Goal: Task Accomplishment & Management: Manage account settings

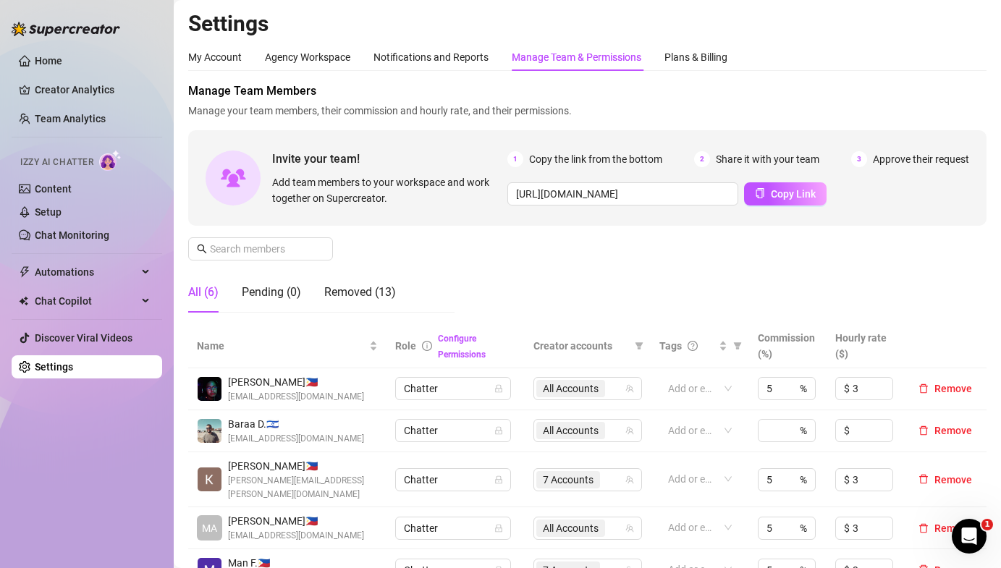
scroll to position [105, 0]
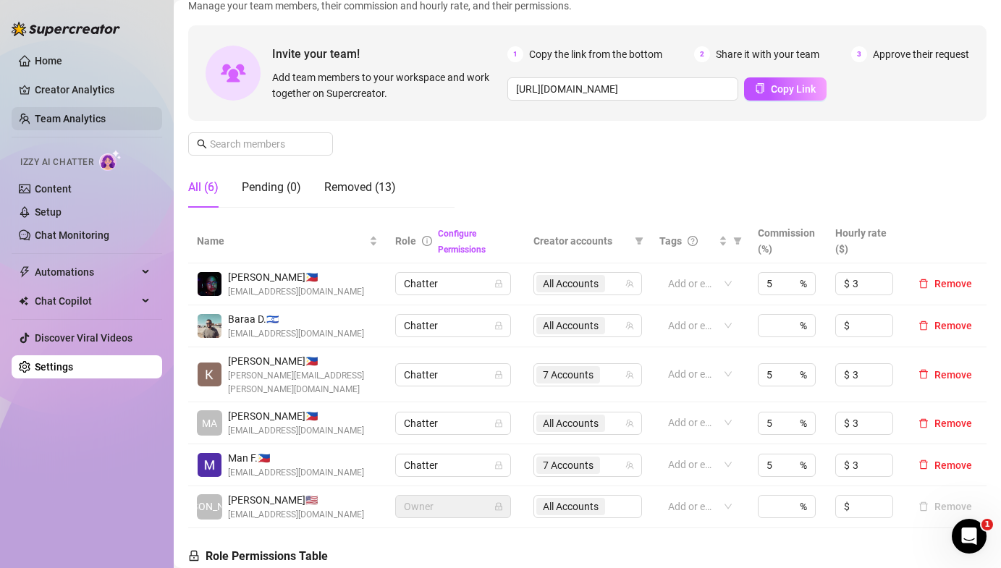
click at [85, 122] on link "Team Analytics" at bounding box center [70, 119] width 71 height 12
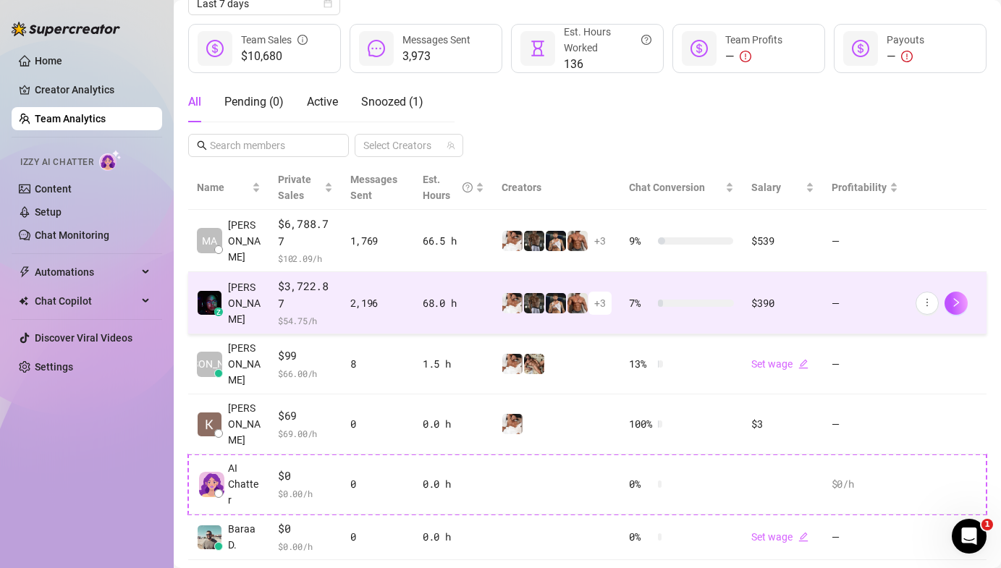
scroll to position [196, 0]
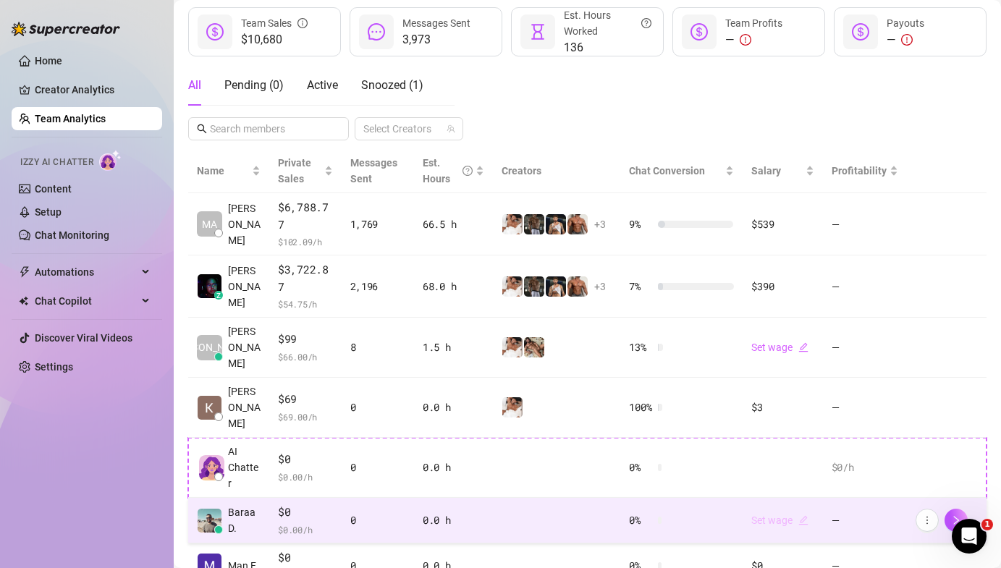
click at [762, 515] on link "Set wage" at bounding box center [779, 521] width 57 height 12
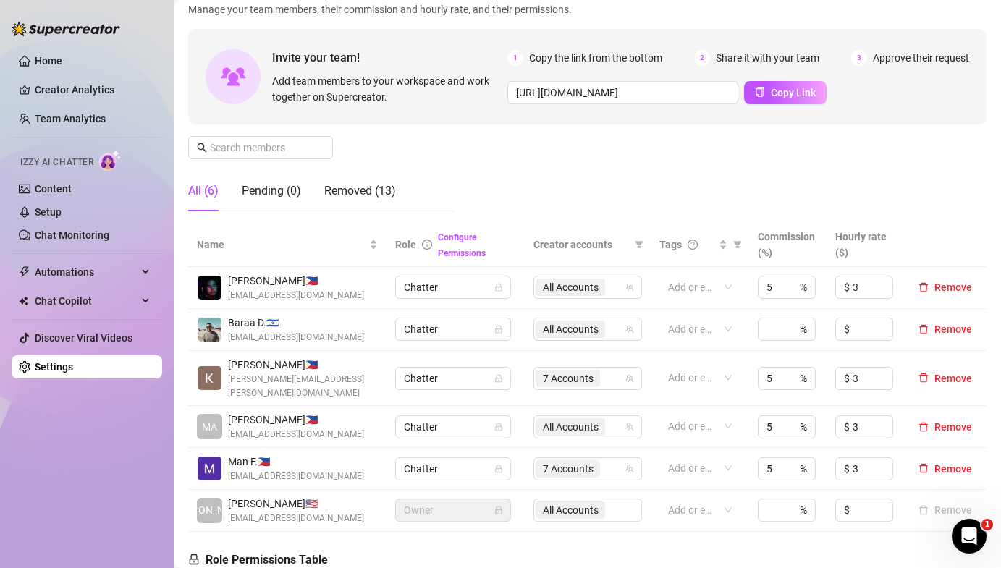
scroll to position [114, 0]
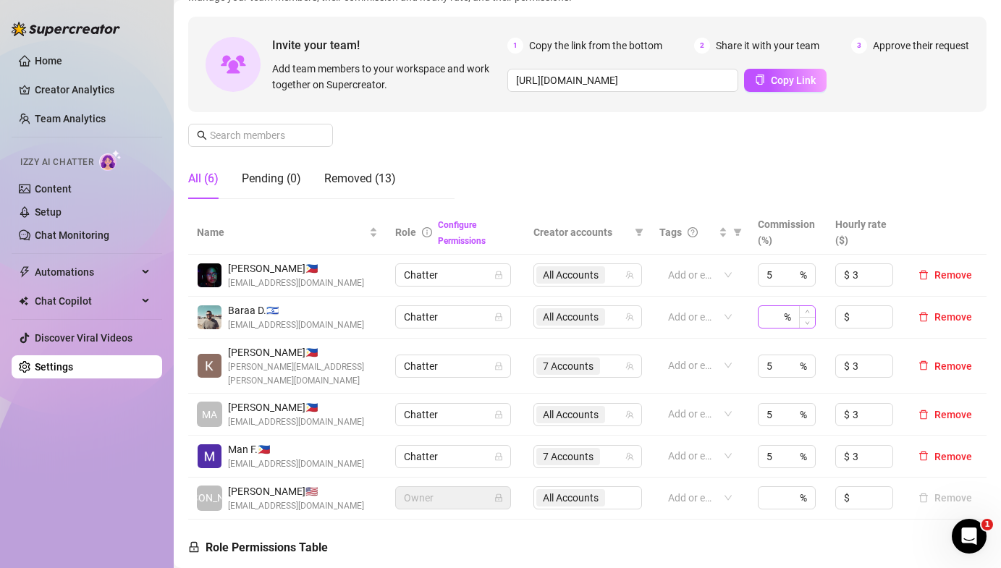
click at [785, 315] on div "%" at bounding box center [787, 317] width 58 height 23
type input "5"
click at [864, 316] on input at bounding box center [873, 317] width 40 height 22
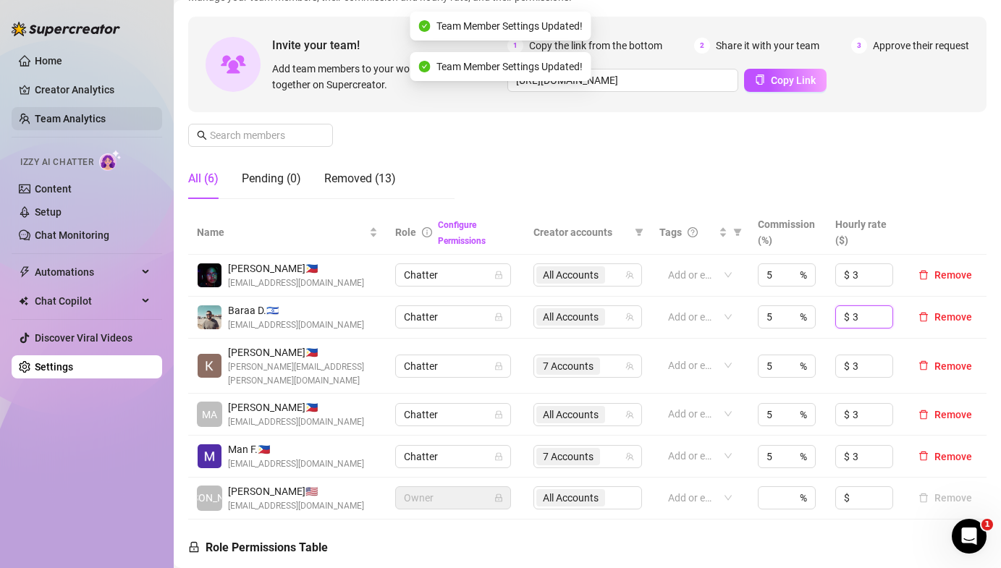
type input "3"
click at [88, 113] on link "Team Analytics" at bounding box center [70, 119] width 71 height 12
